Goal: Transaction & Acquisition: Purchase product/service

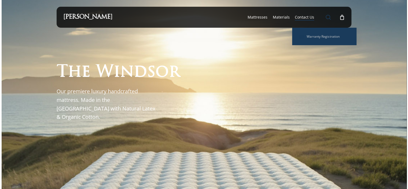
click at [325, 17] on link "search" at bounding box center [328, 17] width 6 height 6
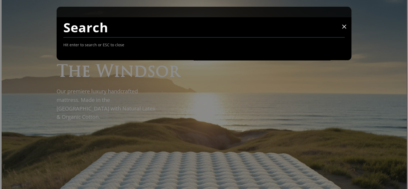
click at [343, 25] on span at bounding box center [344, 26] width 4 height 4
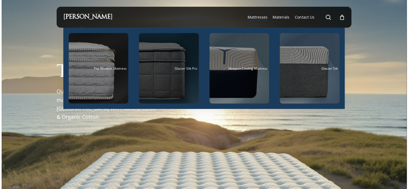
click at [178, 67] on span "Glacier Silk Pro" at bounding box center [186, 68] width 23 height 5
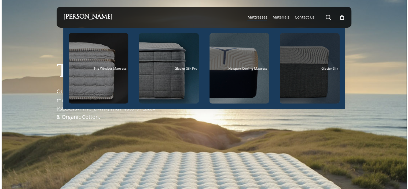
click at [312, 71] on div "Main Menu" at bounding box center [310, 68] width 60 height 70
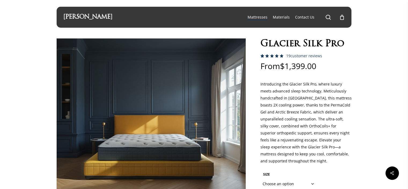
click at [321, 73] on p "From $ 1,399.00" at bounding box center [306, 71] width 91 height 19
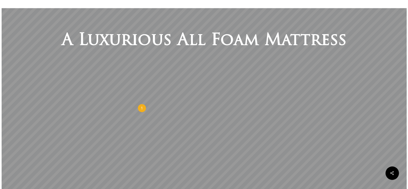
scroll to position [295, 0]
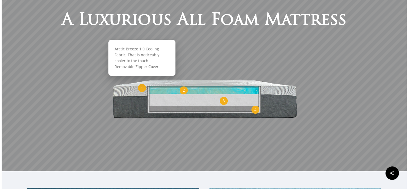
click at [141, 90] on span "1" at bounding box center [142, 87] width 2 height 5
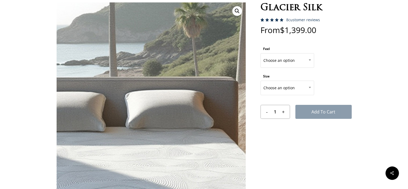
scroll to position [27, 0]
